Goal: Task Accomplishment & Management: Manage account settings

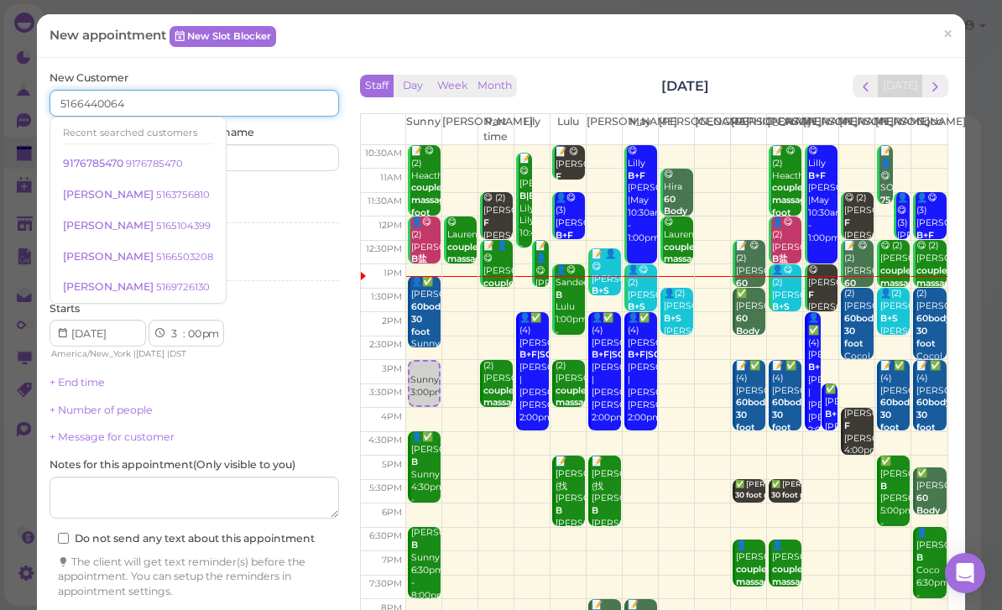
type input "5166440064"
click at [266, 163] on input at bounding box center [269, 157] width 139 height 27
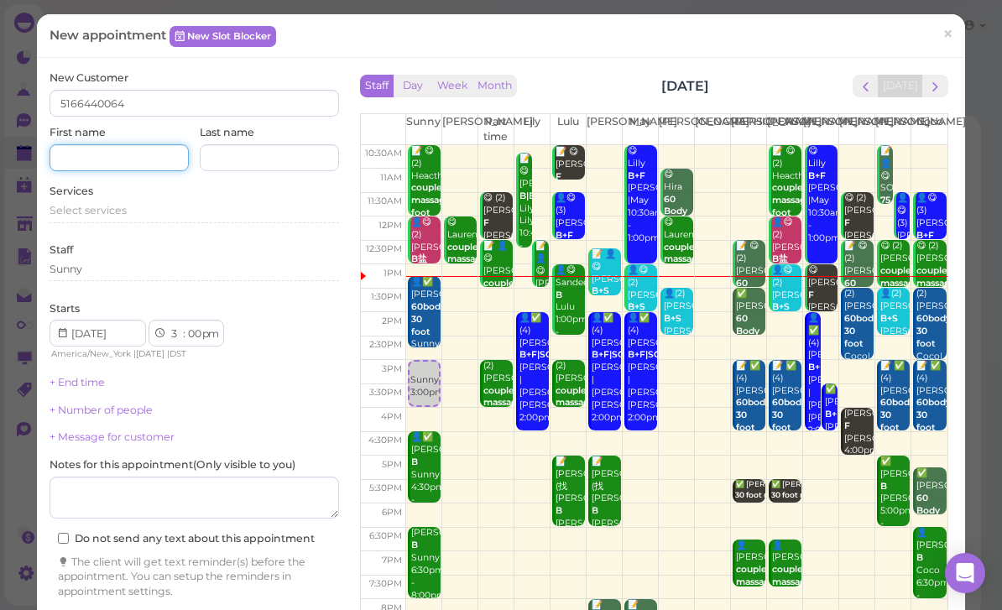
click at [128, 162] on input at bounding box center [119, 157] width 139 height 27
type input "Puraty"
click at [545, 39] on div "New appointment New Slot Blocker ×" at bounding box center [501, 36] width 903 height 18
click at [144, 208] on div "Select services" at bounding box center [194, 210] width 289 height 15
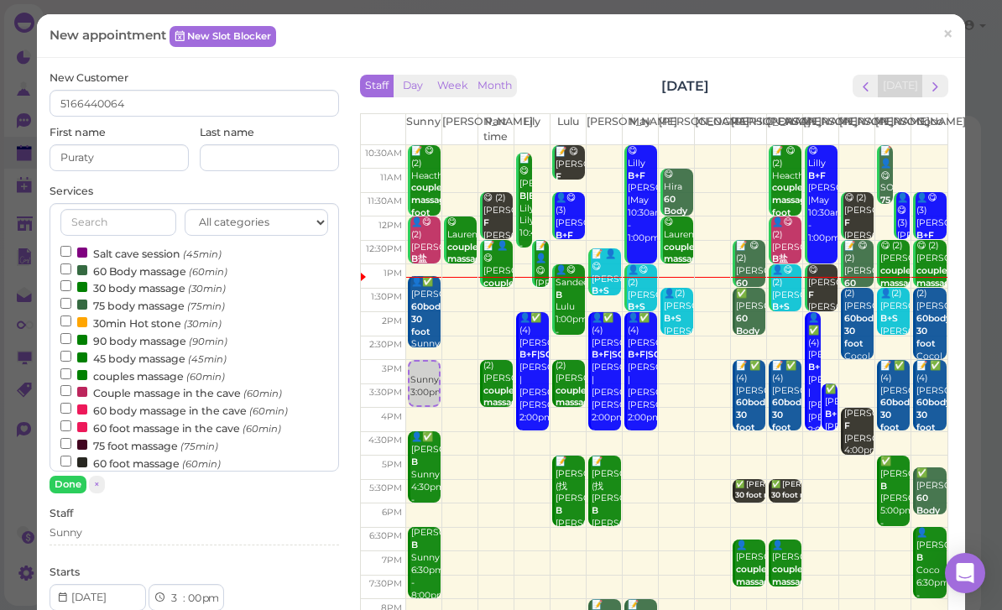
click at [140, 265] on label "60 Body massage (60min)" at bounding box center [143, 271] width 167 height 18
click at [71, 265] on input "60 Body massage (60min)" at bounding box center [65, 268] width 11 height 11
click at [65, 482] on button "Done" at bounding box center [68, 485] width 37 height 18
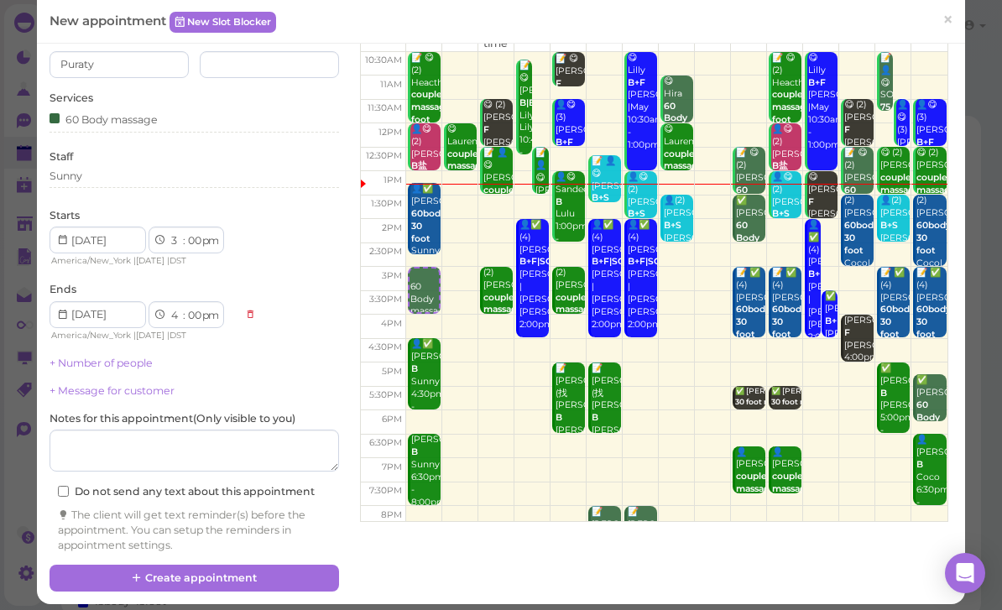
scroll to position [91, 0]
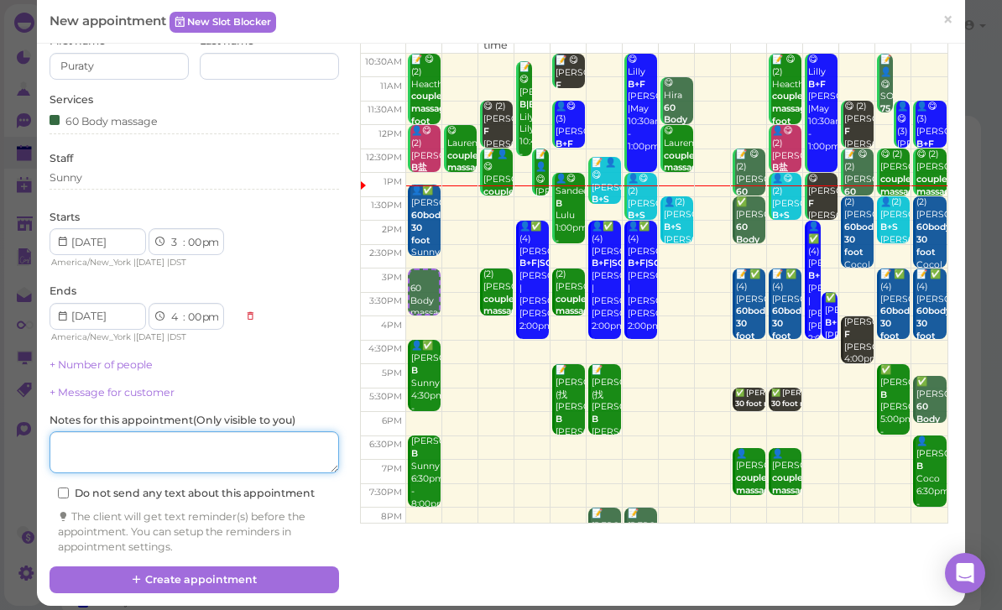
click at [156, 437] on textarea at bounding box center [194, 452] width 289 height 42
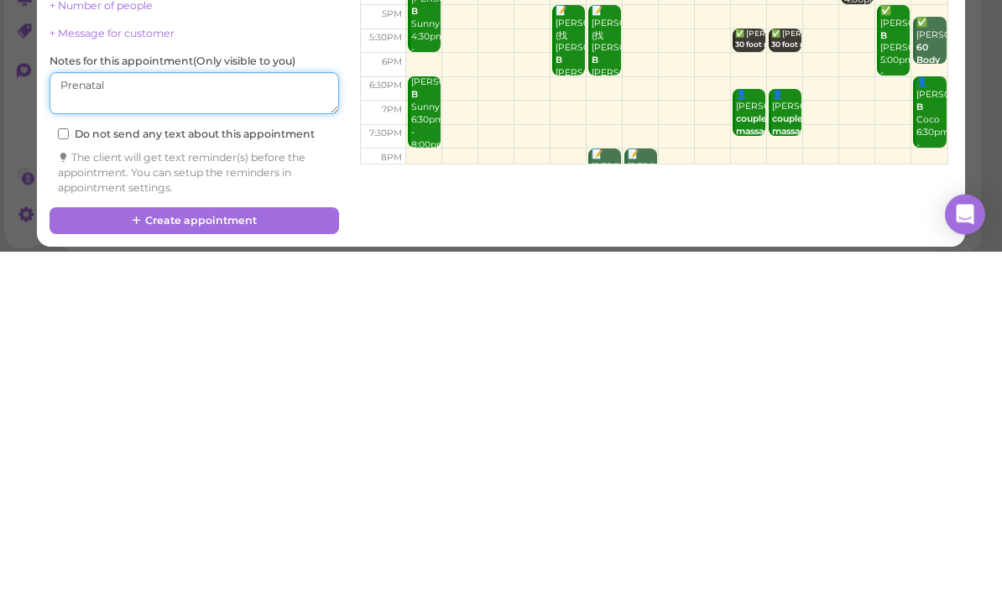
type textarea "Prenatal"
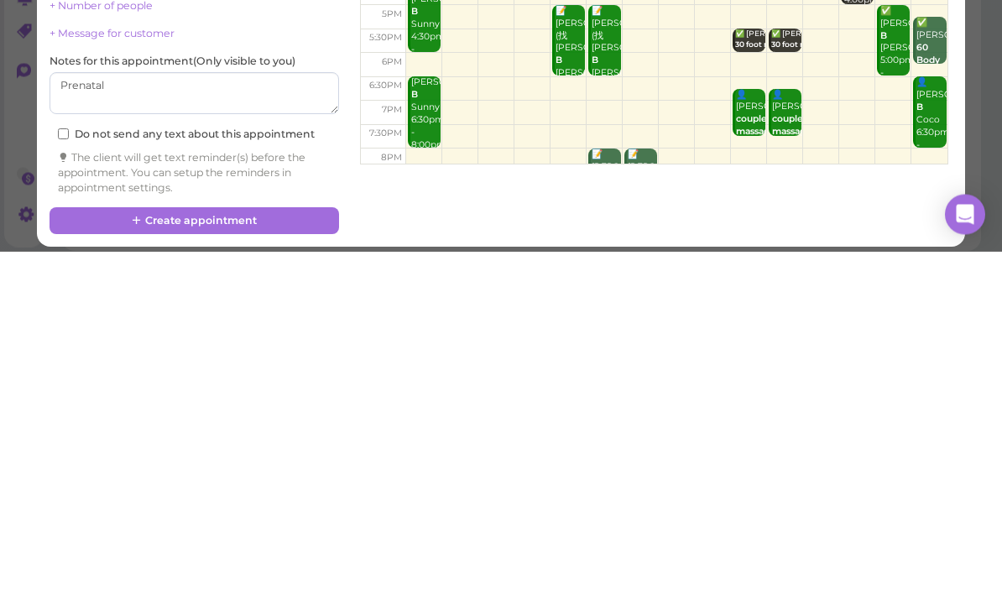
click at [295, 566] on button "Create appointment" at bounding box center [194, 579] width 289 height 27
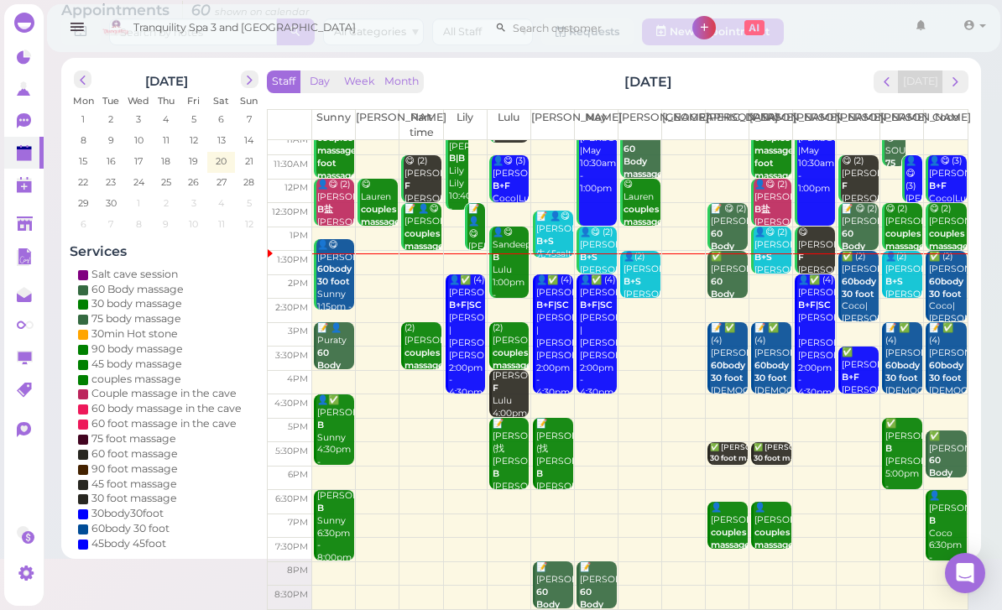
scroll to position [33, 0]
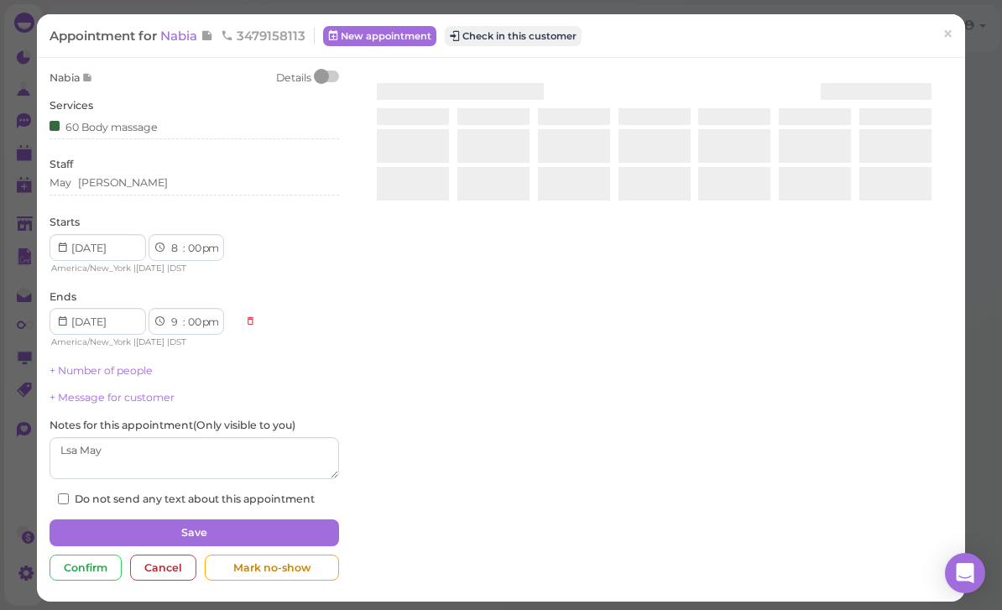
scroll to position [54, 0]
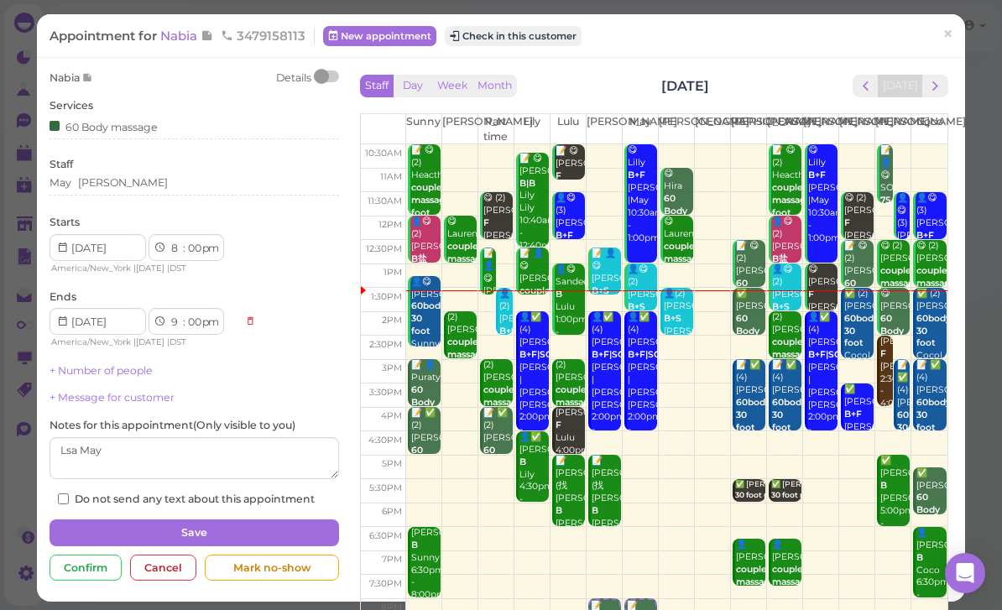
click at [4, 51] on div "Appointment for Nabia 3479158113 New appointment Check in this customer × Nabia…" at bounding box center [501, 305] width 1002 height 610
click at [942, 31] on span "×" at bounding box center [947, 34] width 11 height 23
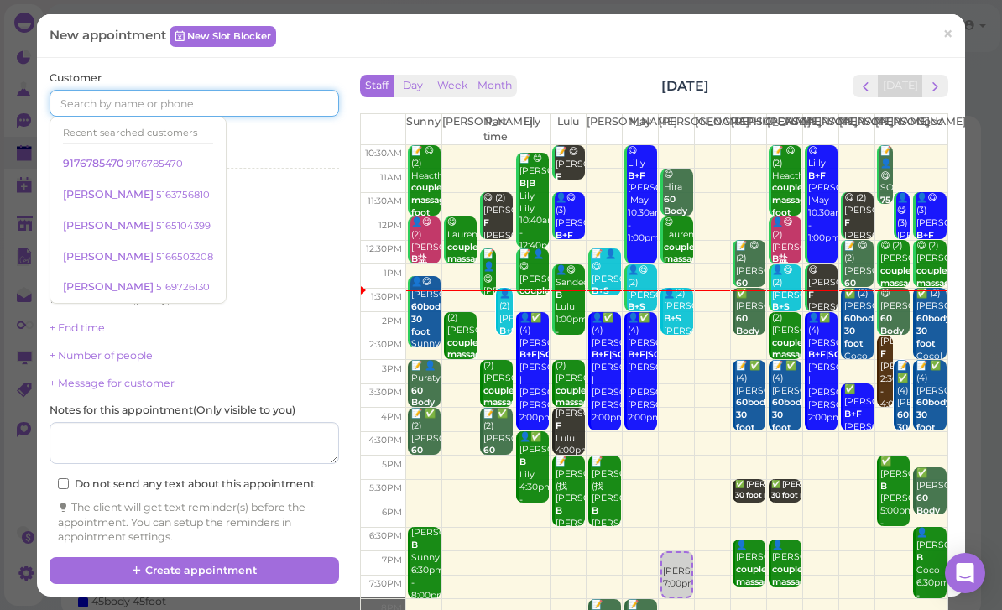
scroll to position [54, 0]
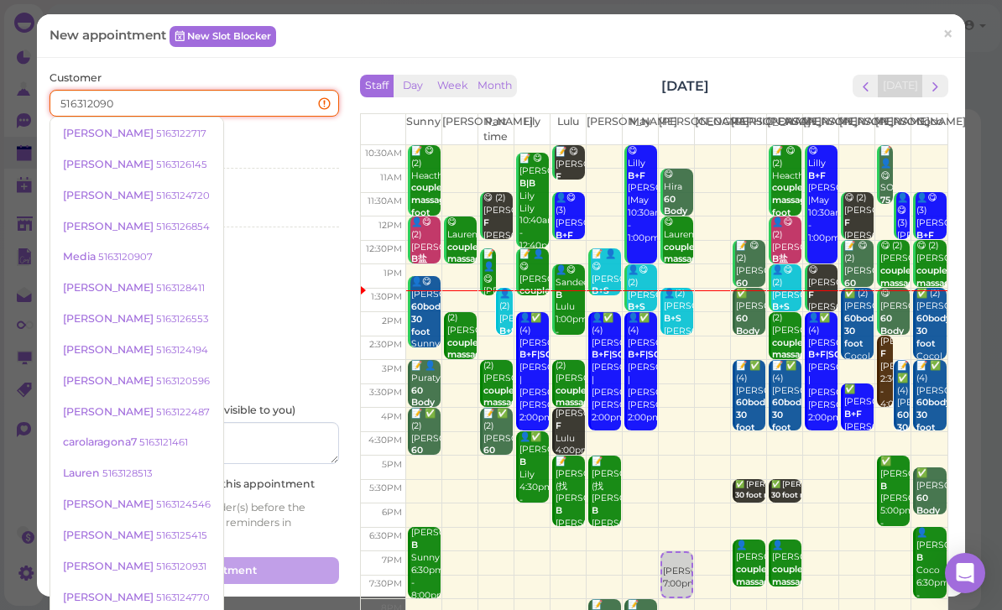
type input "5163120907"
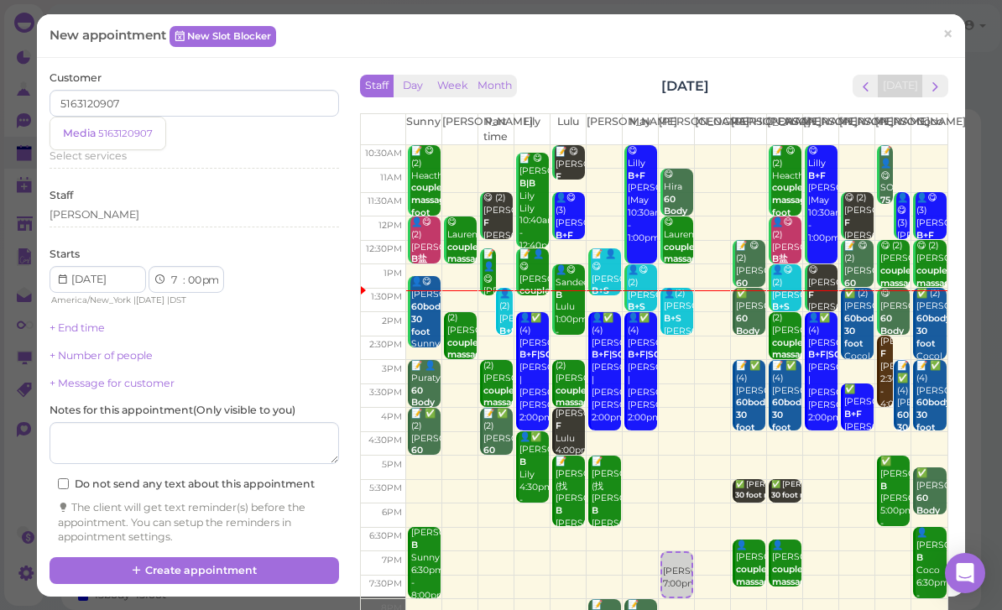
click at [129, 133] on small "5163120907" at bounding box center [125, 134] width 55 height 12
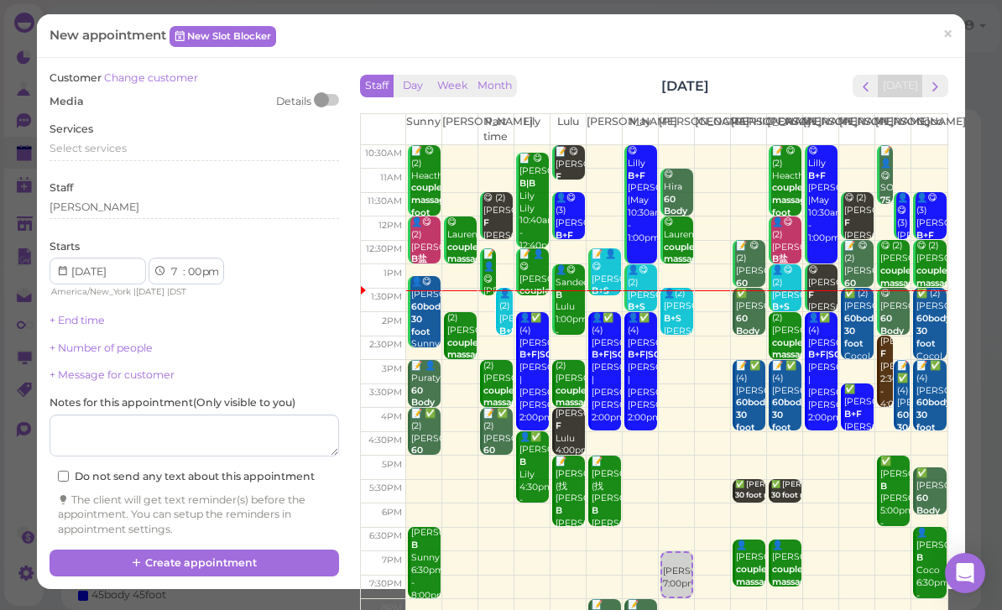
click at [122, 149] on span "Select services" at bounding box center [88, 148] width 77 height 13
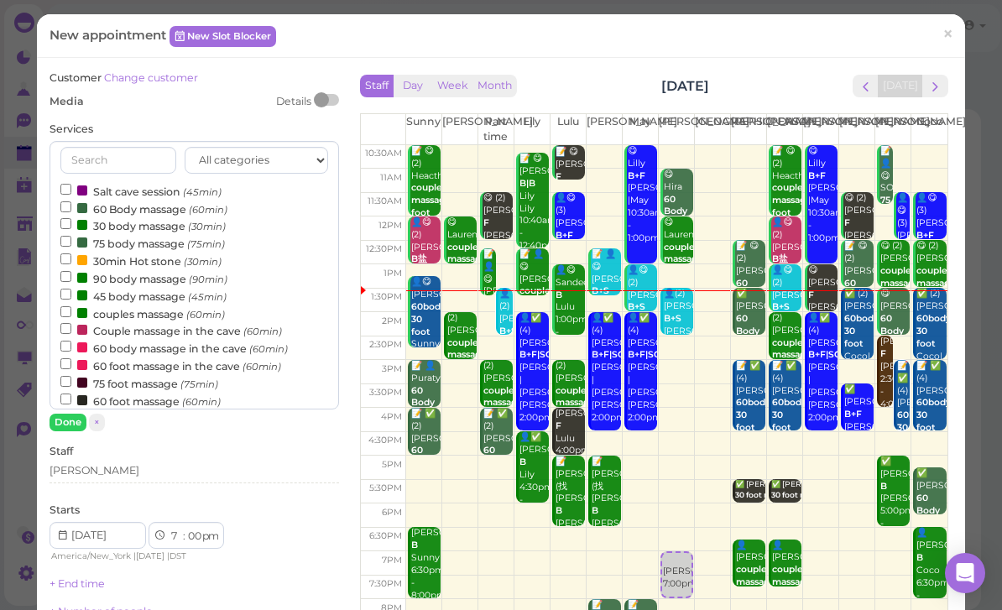
click at [175, 210] on label "60 Body massage (60min)" at bounding box center [143, 209] width 167 height 18
click at [71, 210] on input "60 Body massage (60min)" at bounding box center [65, 206] width 11 height 11
click at [72, 415] on button "Done" at bounding box center [68, 423] width 37 height 18
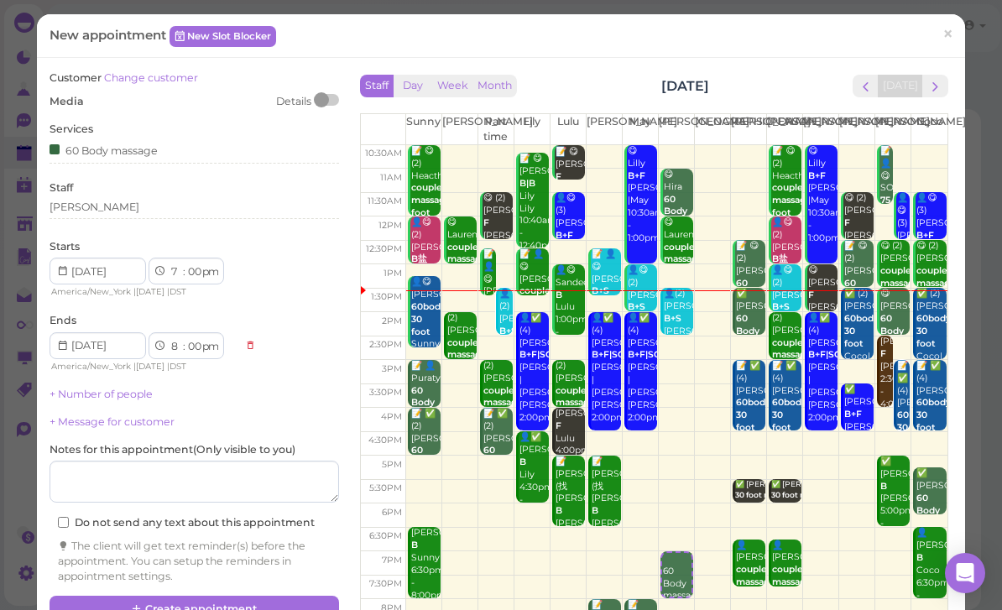
click at [175, 269] on select "1 2 3 4 5 6 7 8 9 10 11 12" at bounding box center [176, 272] width 14 height 18
select select "8"
select select "9"
click at [110, 203] on div "[PERSON_NAME]" at bounding box center [194, 207] width 289 height 15
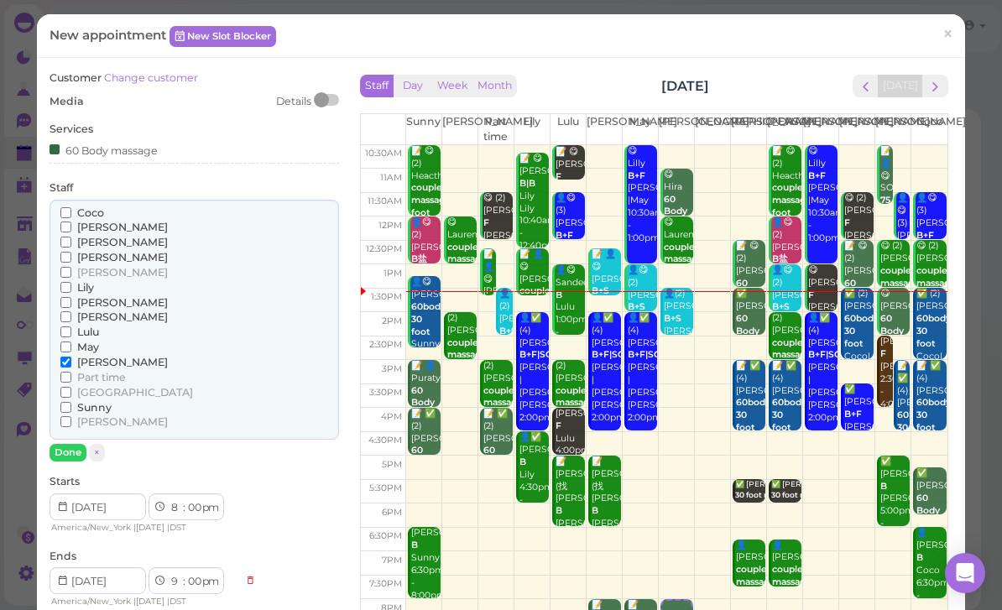
click at [71, 254] on input "[PERSON_NAME]" at bounding box center [65, 257] width 11 height 11
click at [73, 444] on button "Done" at bounding box center [68, 453] width 37 height 18
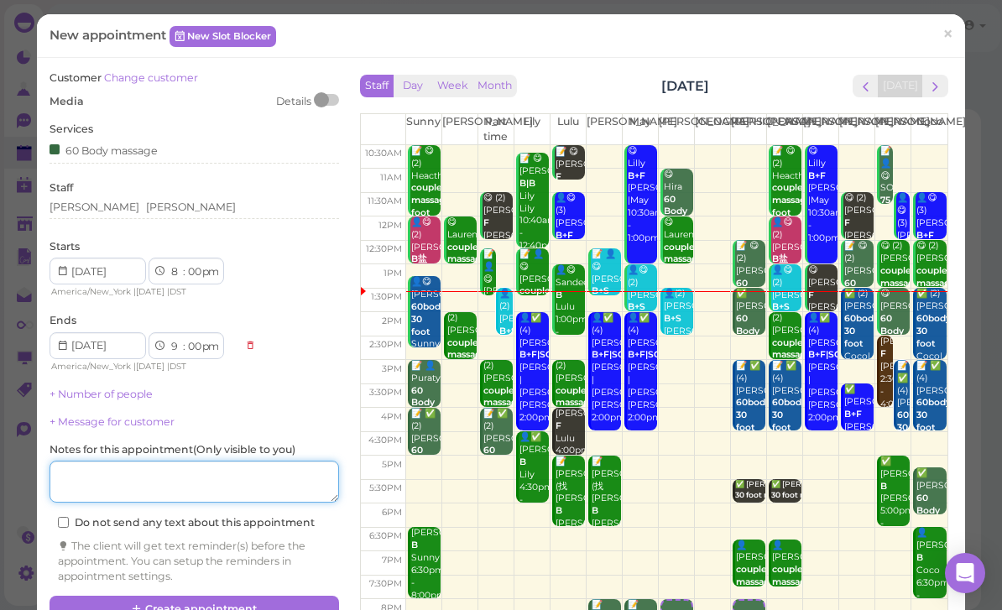
click at [185, 477] on textarea at bounding box center [194, 482] width 289 height 42
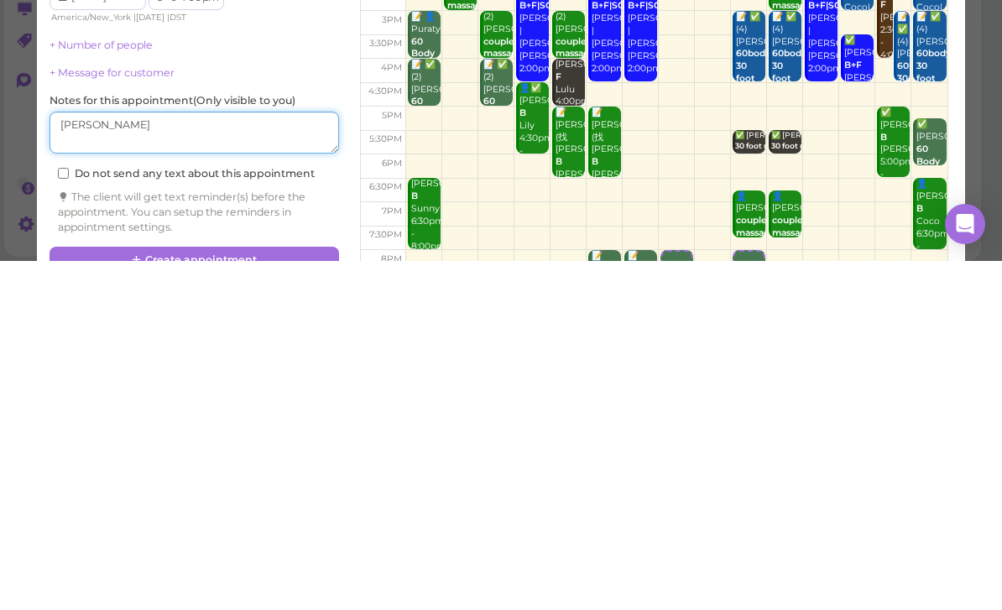
scroll to position [3, 0]
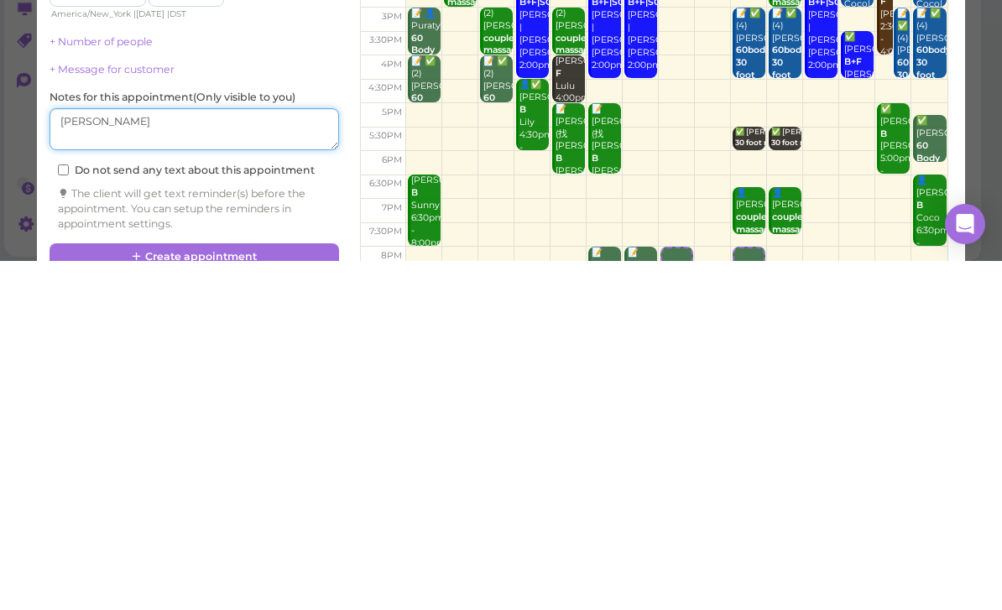
type textarea "[PERSON_NAME]"
click at [294, 592] on button "Create appointment" at bounding box center [194, 605] width 289 height 27
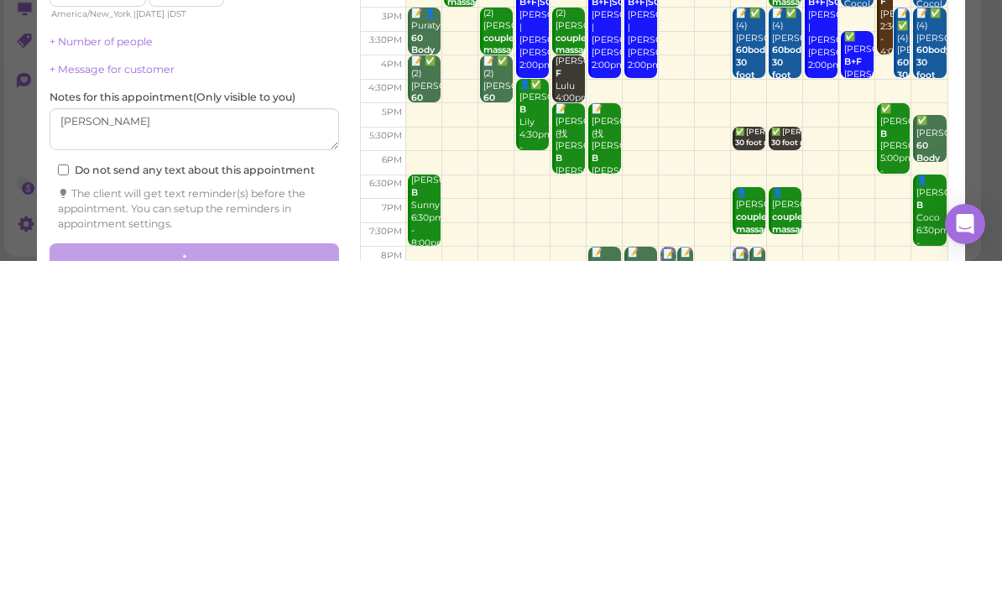
scroll to position [60, 0]
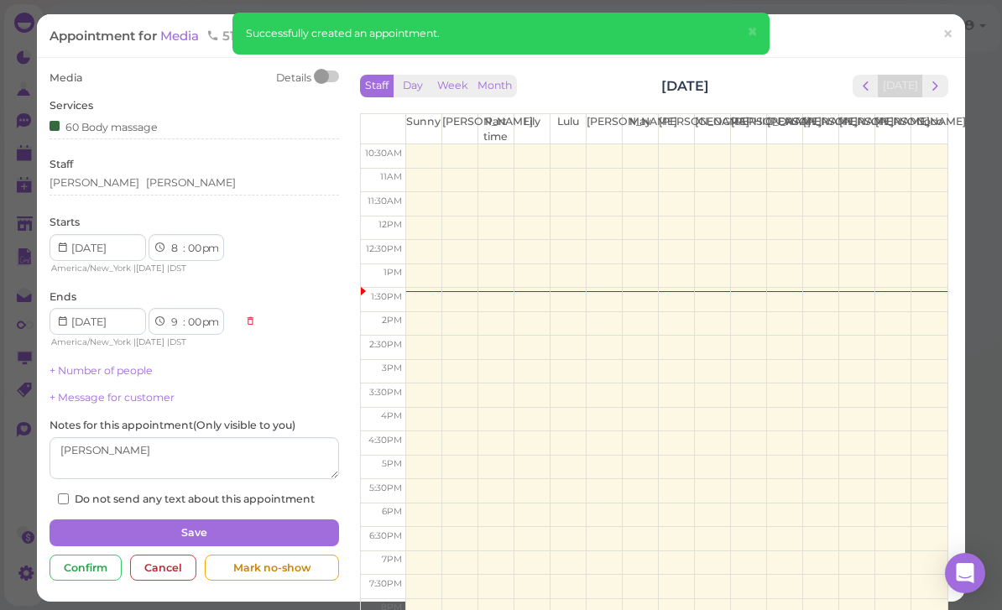
scroll to position [54, 0]
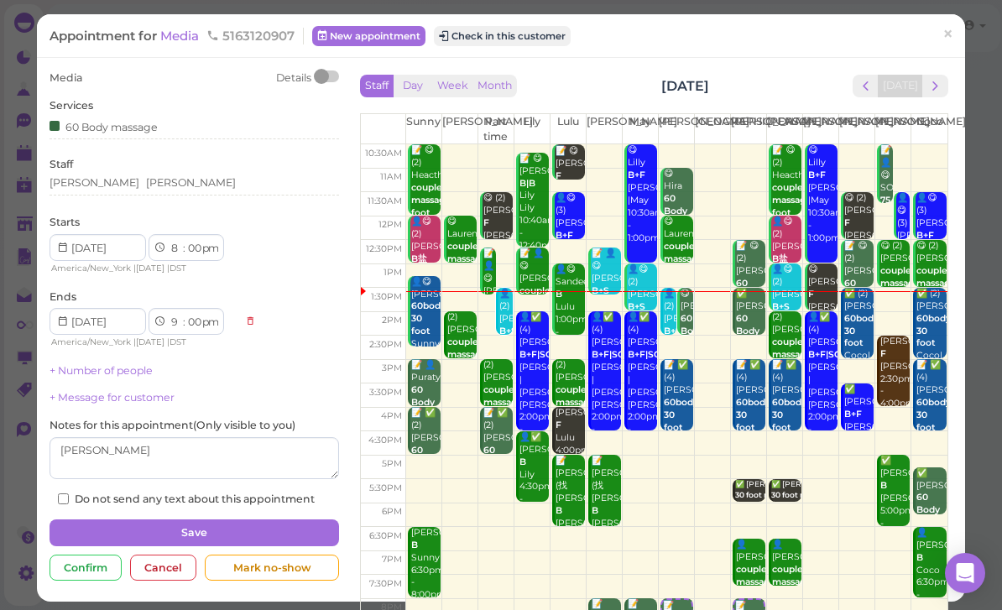
click at [950, 35] on span "×" at bounding box center [947, 34] width 11 height 23
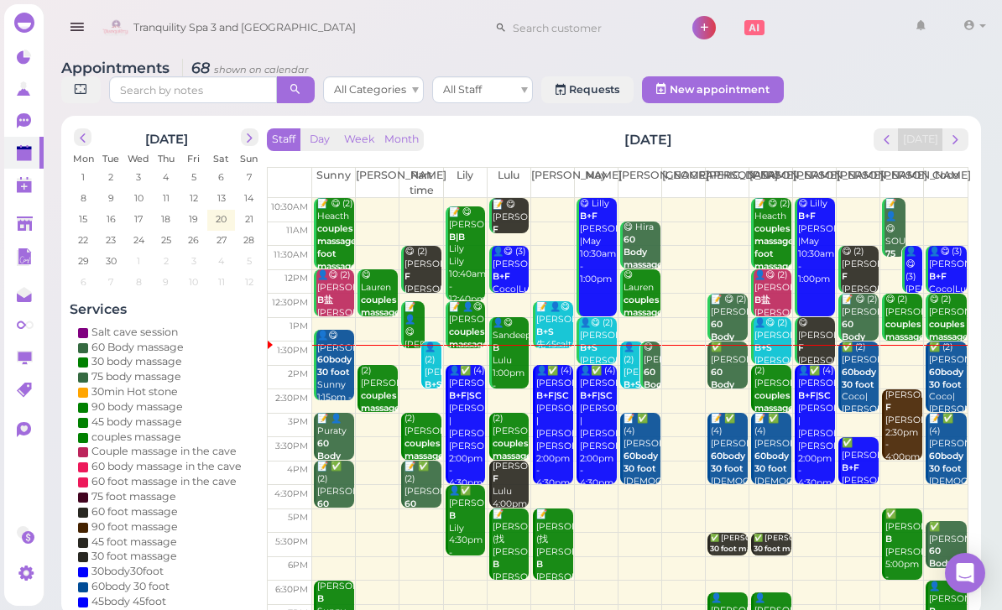
scroll to position [54, 0]
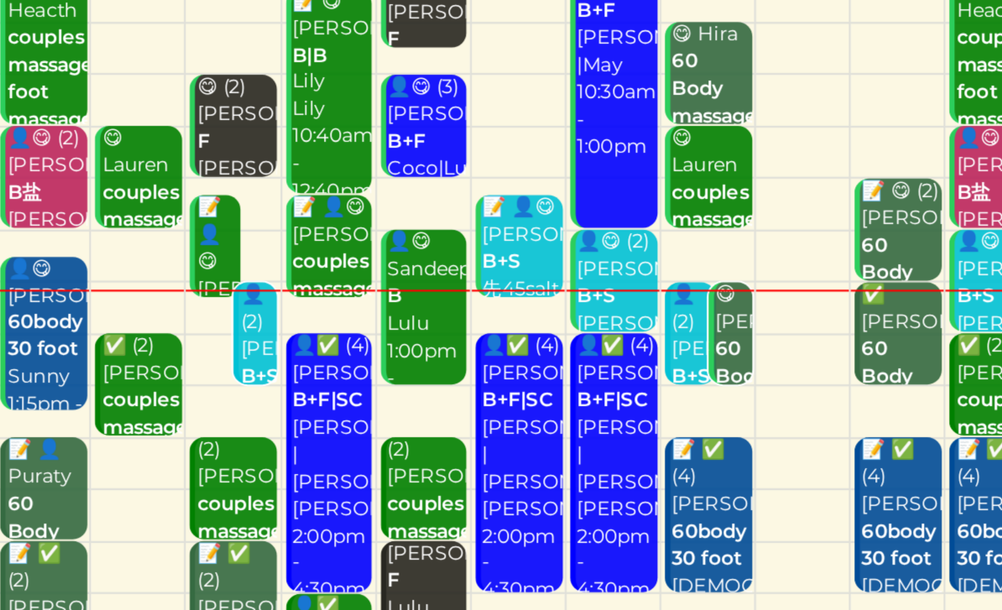
click at [623, 288] on div "👤(2) [PERSON_NAME]+S [PERSON_NAME]|Part time 1:30pm - 2:30pm" at bounding box center [633, 344] width 21 height 112
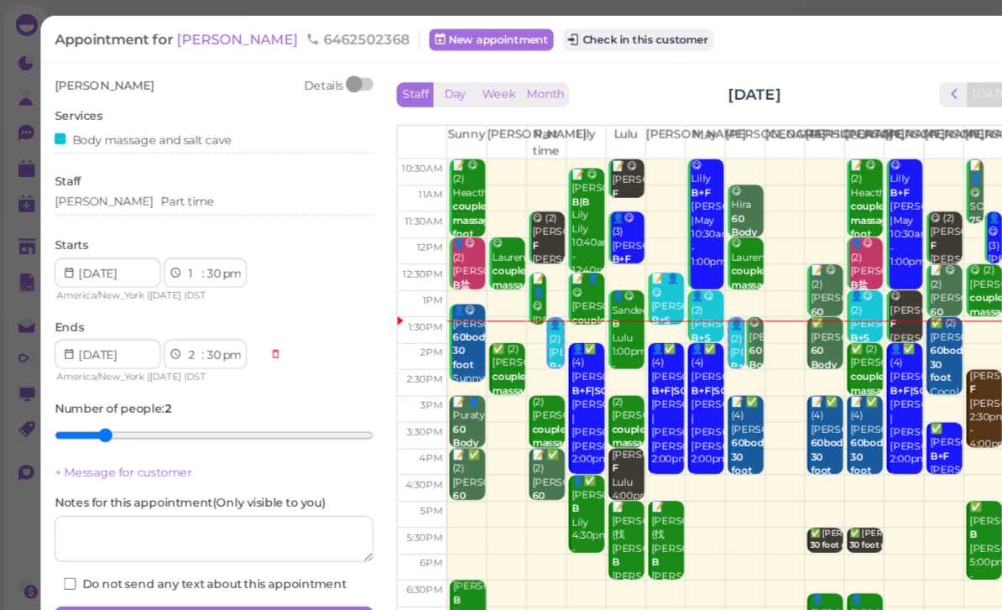
click at [521, 39] on button "Check in this customer" at bounding box center [579, 36] width 137 height 20
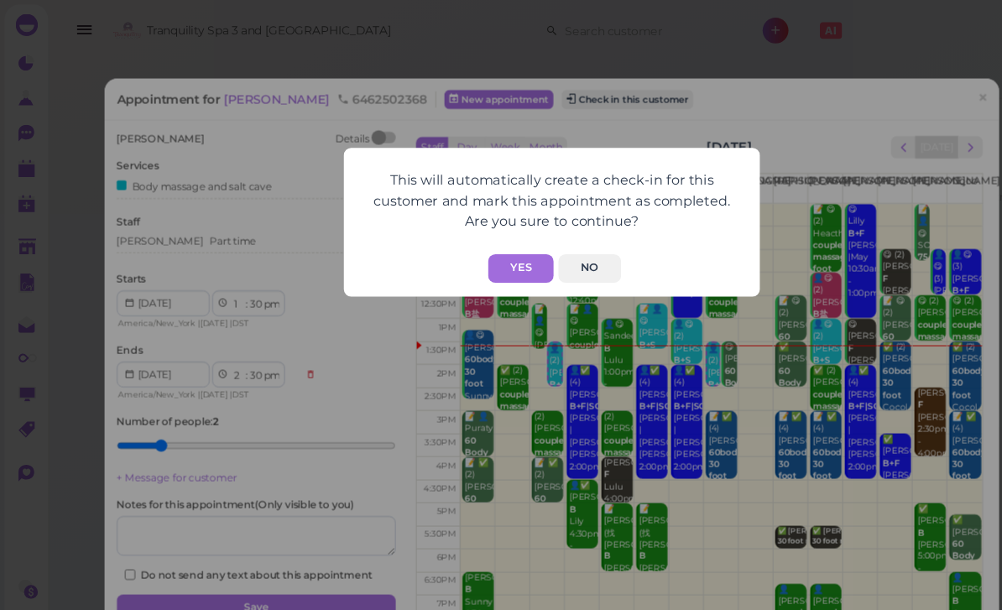
click at [477, 242] on button "Yes" at bounding box center [473, 244] width 60 height 26
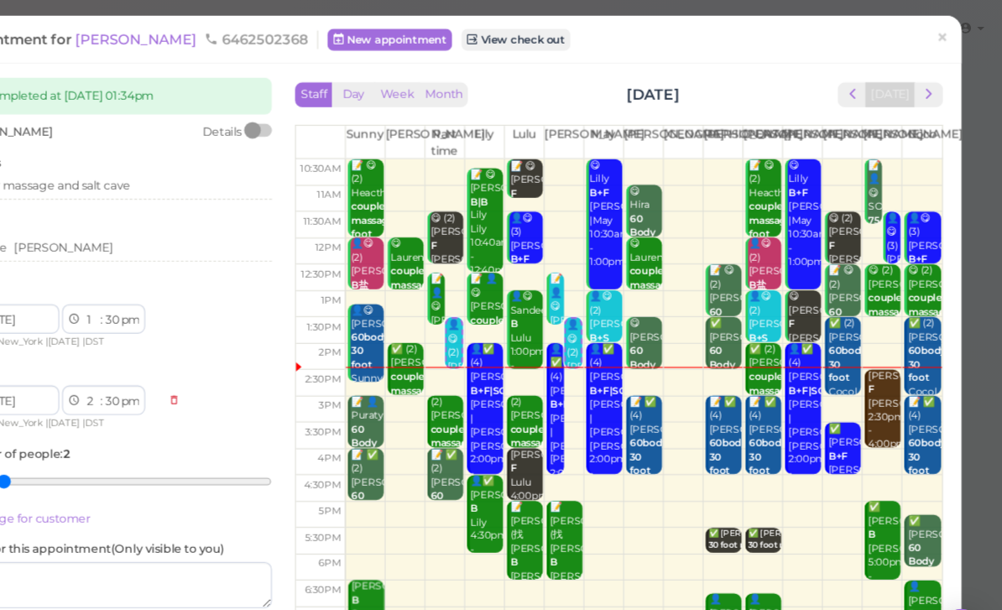
click at [942, 27] on span "×" at bounding box center [947, 34] width 11 height 23
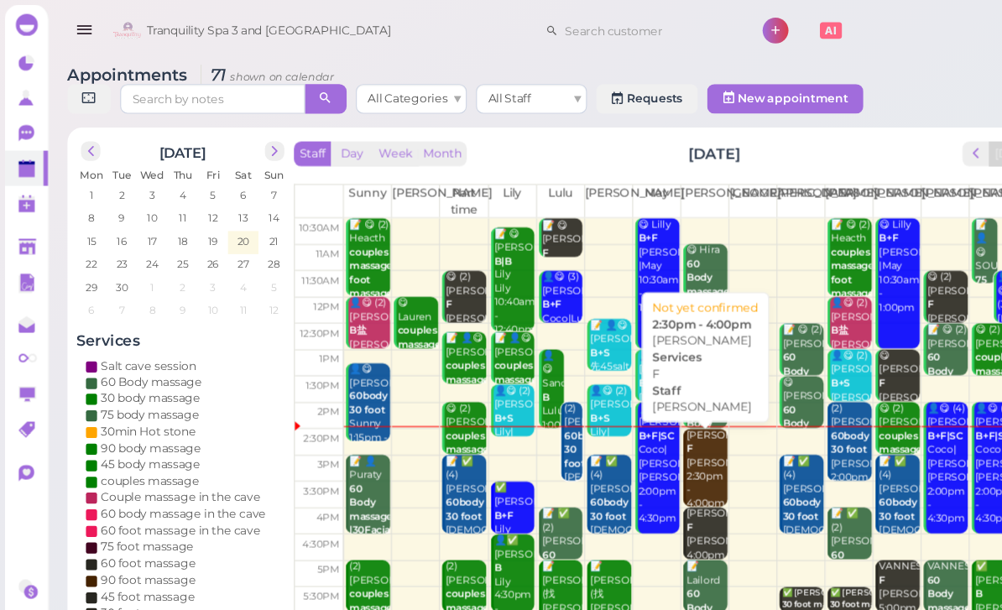
click at [638, 431] on div "[PERSON_NAME] F [PERSON_NAME] 2:30pm - 4:00pm" at bounding box center [642, 426] width 38 height 75
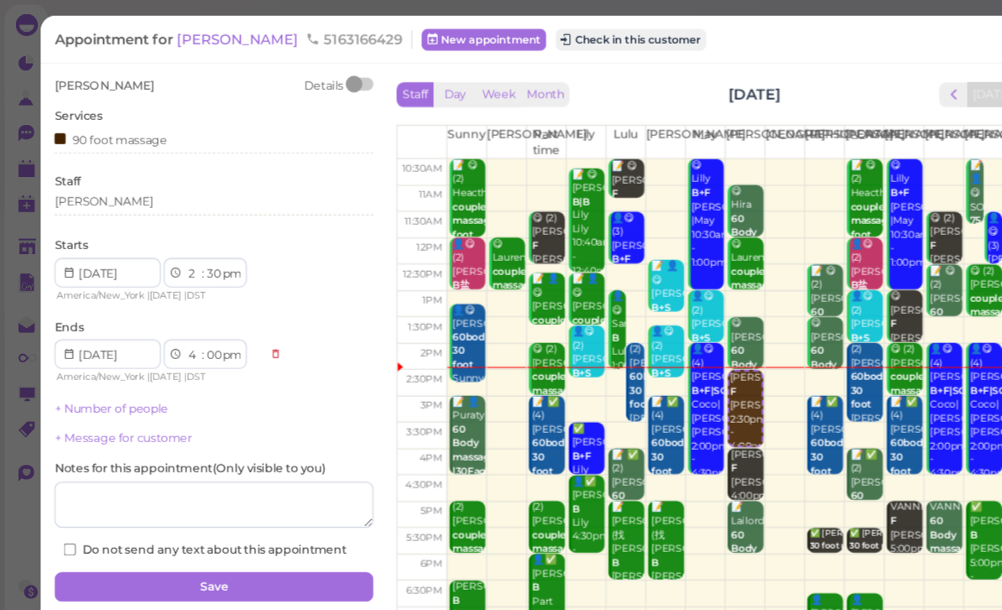
click at [122, 190] on div "[PERSON_NAME]" at bounding box center [194, 185] width 289 height 20
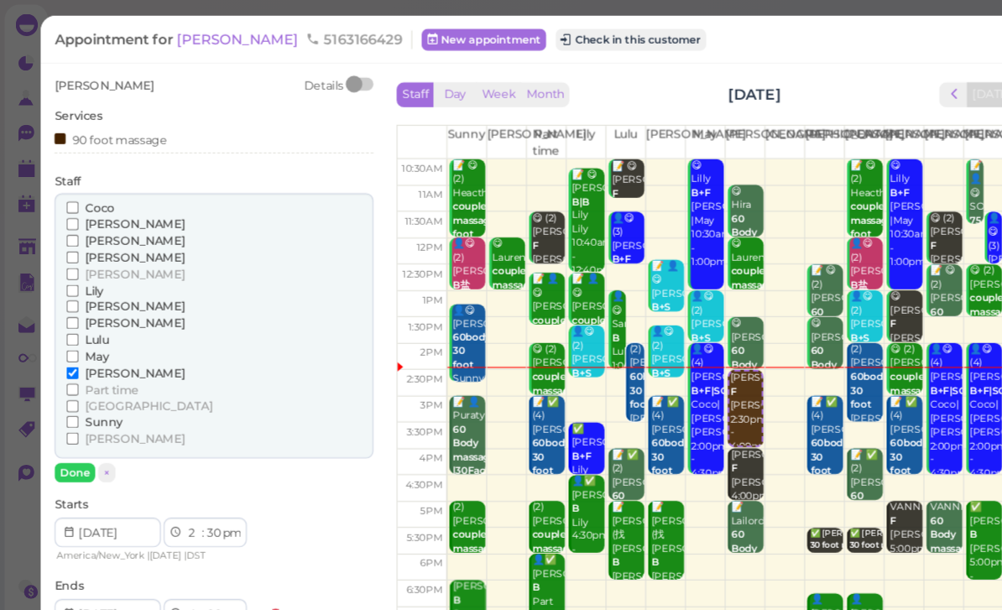
click at [97, 219] on span "[PERSON_NAME]" at bounding box center [122, 218] width 91 height 13
click at [71, 219] on input "[PERSON_NAME]" at bounding box center [65, 218] width 11 height 11
click at [93, 332] on span "[PERSON_NAME]" at bounding box center [122, 338] width 91 height 13
click at [71, 333] on input "[PERSON_NAME]" at bounding box center [65, 338] width 11 height 11
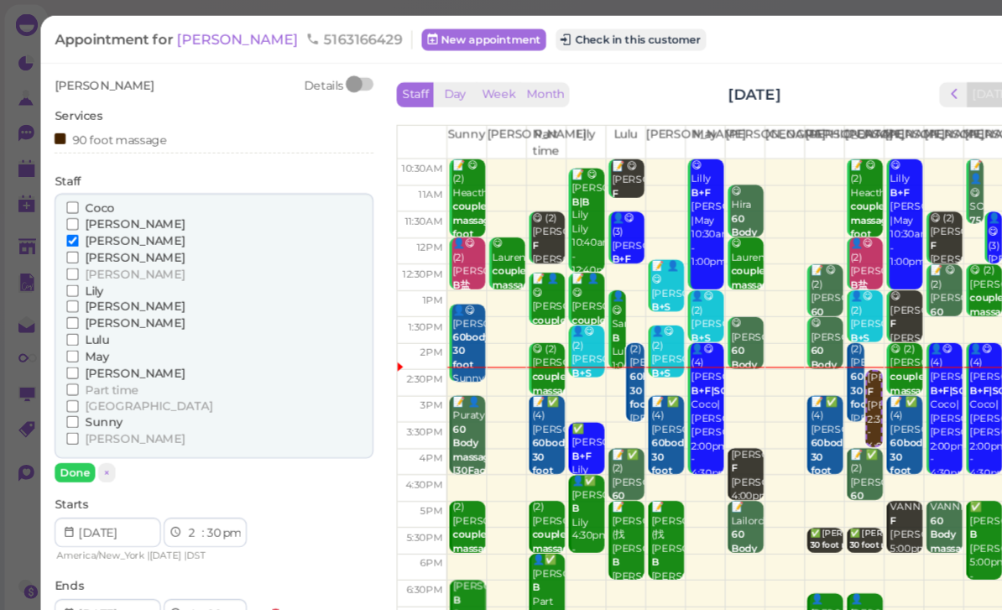
click at [80, 424] on button "Done" at bounding box center [68, 429] width 37 height 18
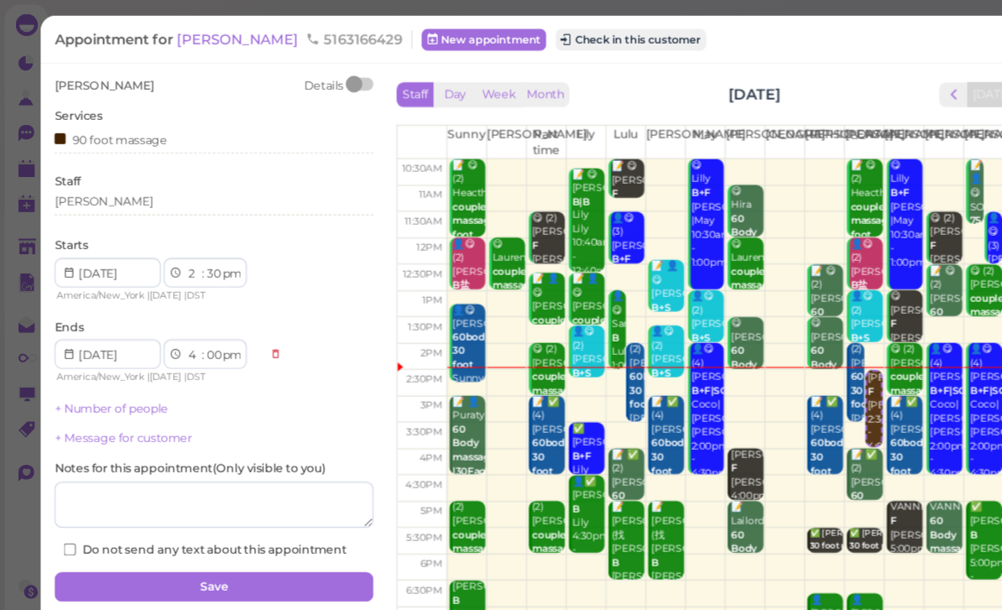
click at [252, 526] on button "Save" at bounding box center [194, 532] width 289 height 27
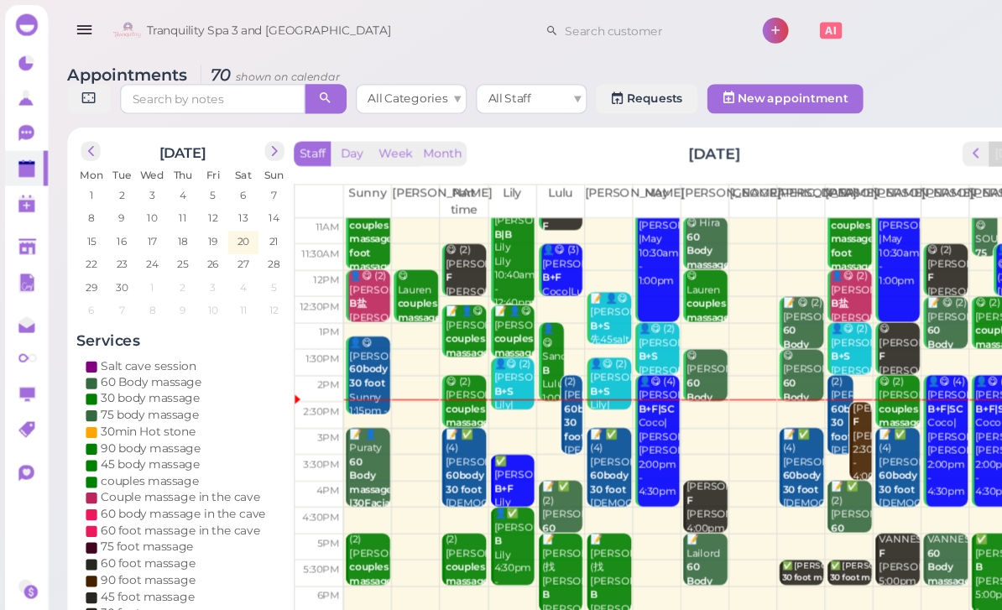
scroll to position [23, 0]
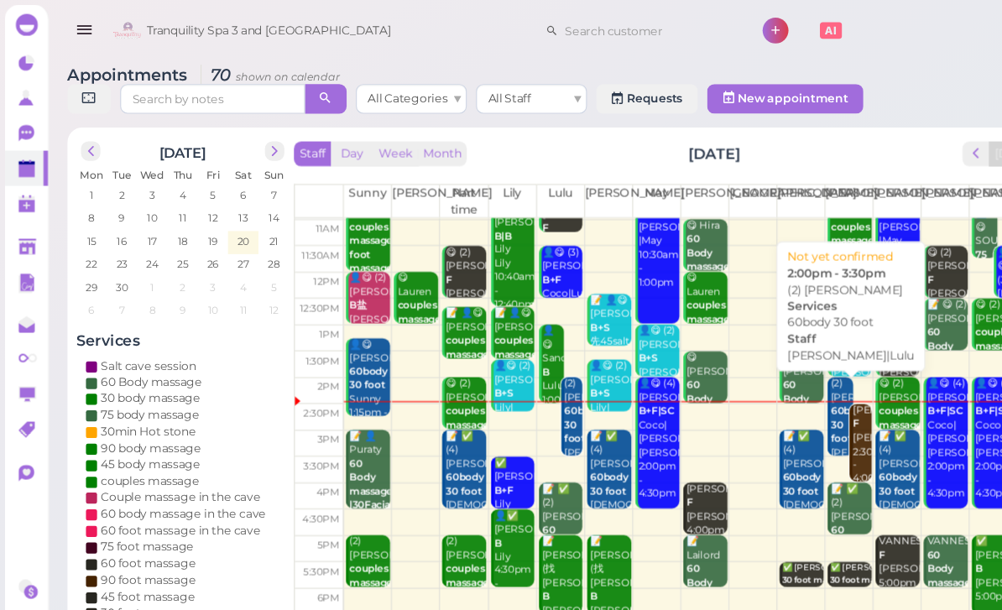
click at [764, 357] on div "(2) Sahika 60body 30 foot [PERSON_NAME]|Lulu 2:00pm - 3:30pm" at bounding box center [763, 398] width 21 height 112
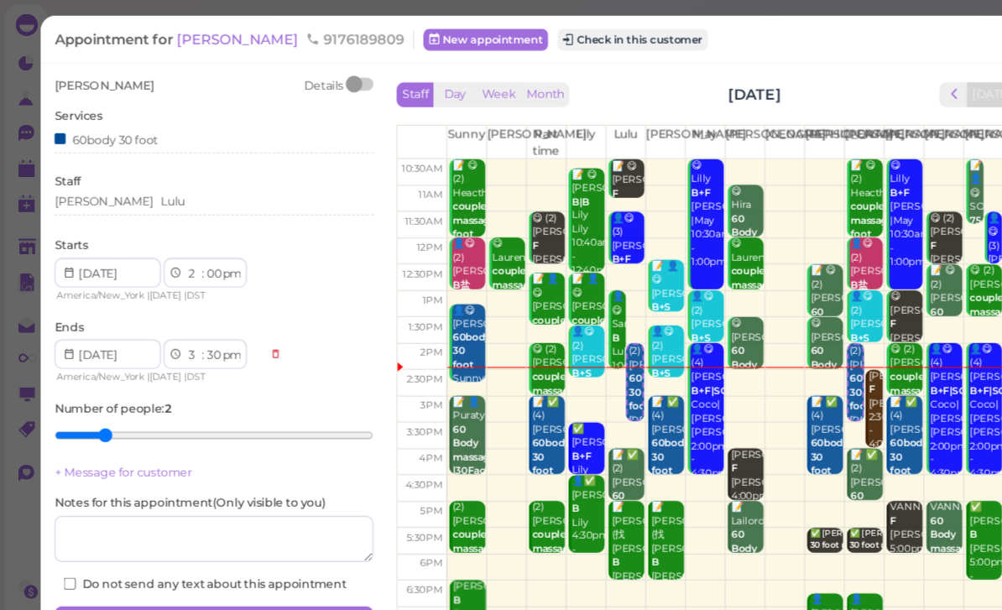
click at [169, 187] on div "[PERSON_NAME] Lulu" at bounding box center [194, 182] width 289 height 15
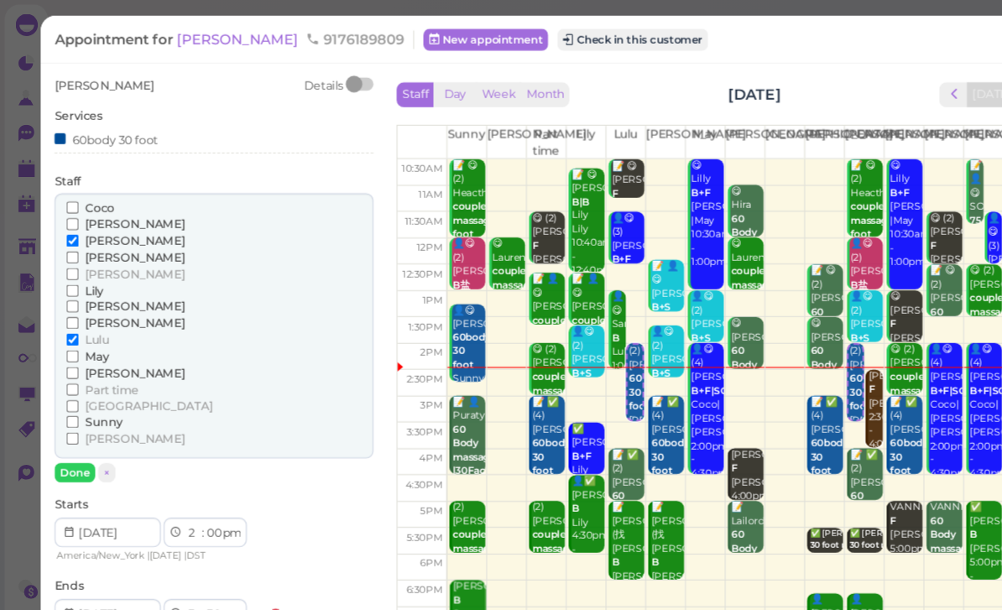
click at [98, 212] on span "[PERSON_NAME]" at bounding box center [122, 218] width 91 height 13
click at [71, 213] on input "[PERSON_NAME]" at bounding box center [65, 218] width 11 height 11
click at [101, 332] on span "[PERSON_NAME]" at bounding box center [122, 338] width 91 height 13
click at [71, 333] on input "[PERSON_NAME]" at bounding box center [65, 338] width 11 height 11
click at [80, 422] on button "Done" at bounding box center [68, 429] width 37 height 18
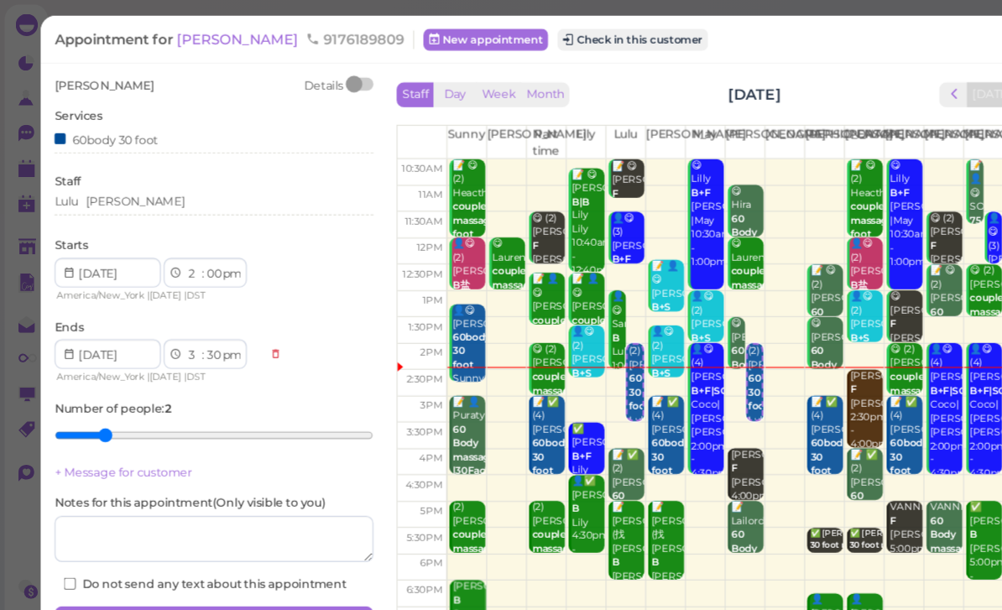
click at [248, 550] on button "Save" at bounding box center [194, 563] width 289 height 27
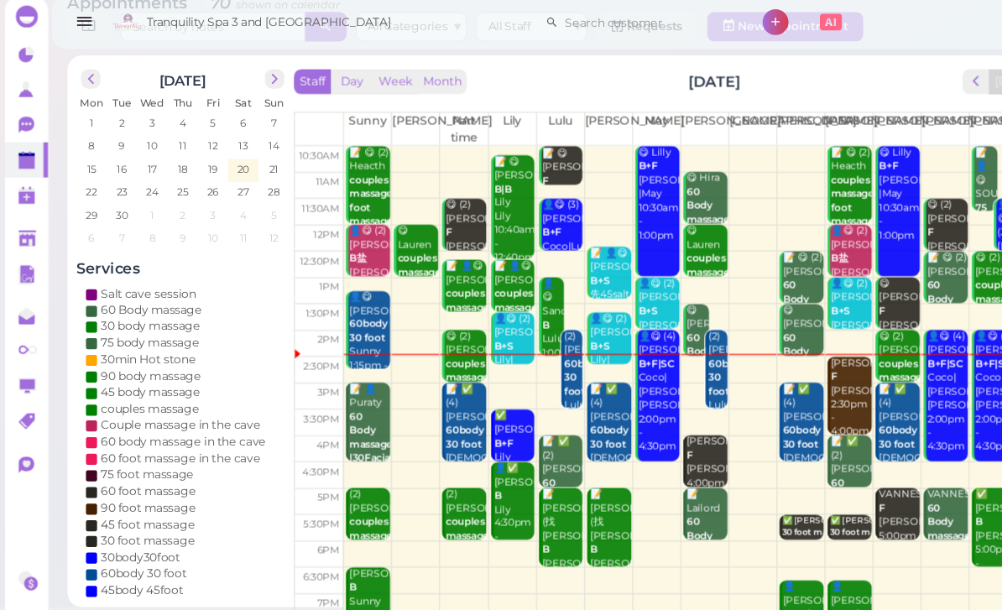
scroll to position [60, 0]
